Goal: Communication & Community: Answer question/provide support

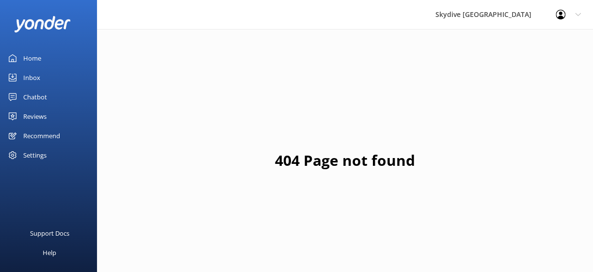
click at [37, 78] on div "Inbox" at bounding box center [31, 77] width 17 height 19
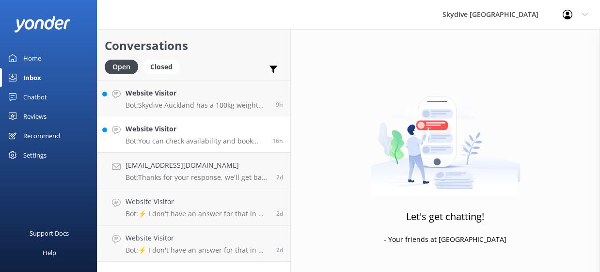
click at [193, 133] on h4 "Website Visitor" at bounding box center [196, 129] width 140 height 11
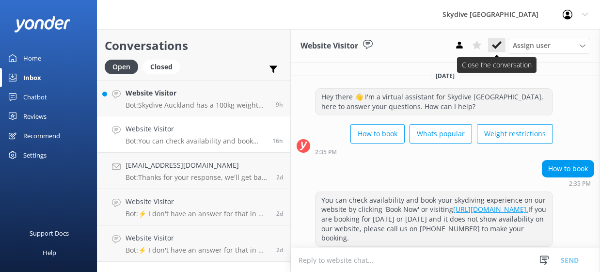
click at [502, 46] on icon at bounding box center [497, 45] width 10 height 10
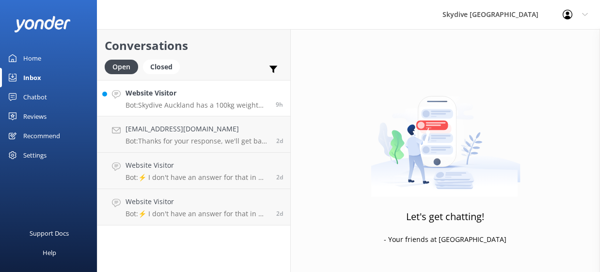
click at [210, 108] on p "Bot: Skydive Auckland has a 100kg weight restriction for tandem skydiving. Howe…" at bounding box center [197, 105] width 143 height 9
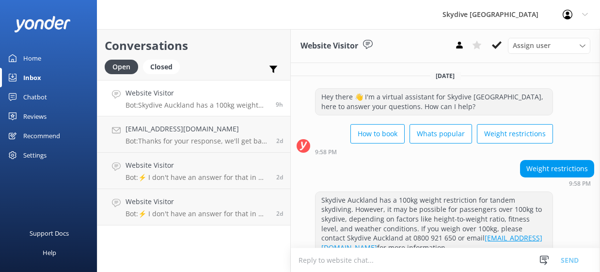
scroll to position [21, 0]
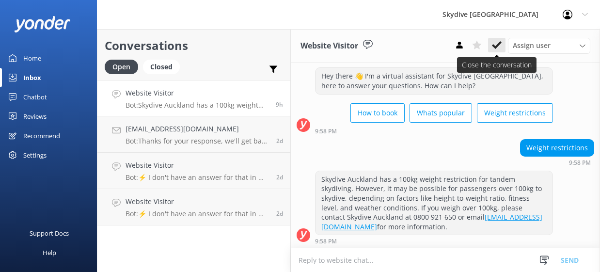
click at [502, 47] on button at bounding box center [496, 45] width 17 height 15
